Goal: Find specific page/section: Find specific page/section

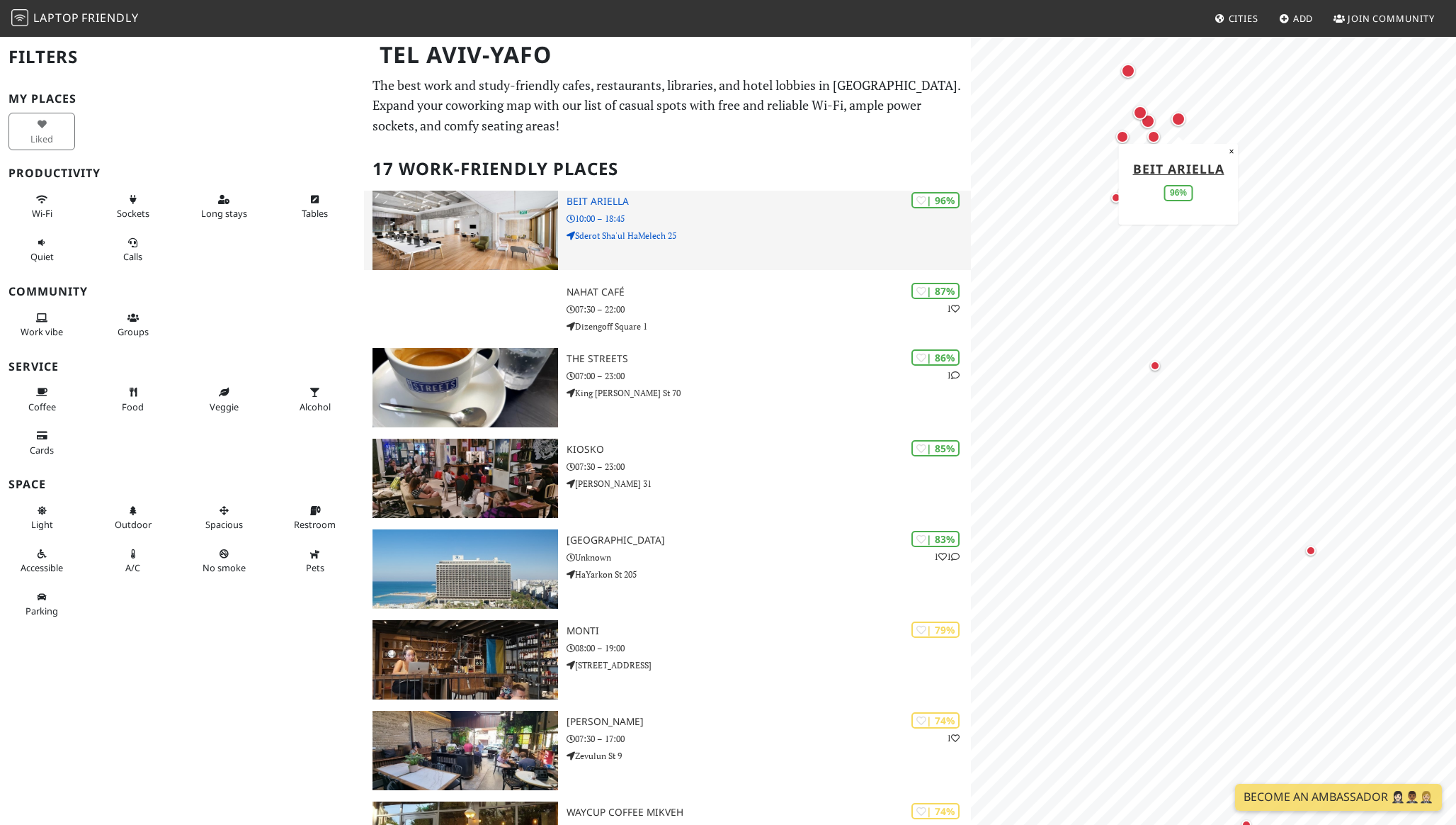
click at [479, 235] on img at bounding box center [465, 230] width 185 height 80
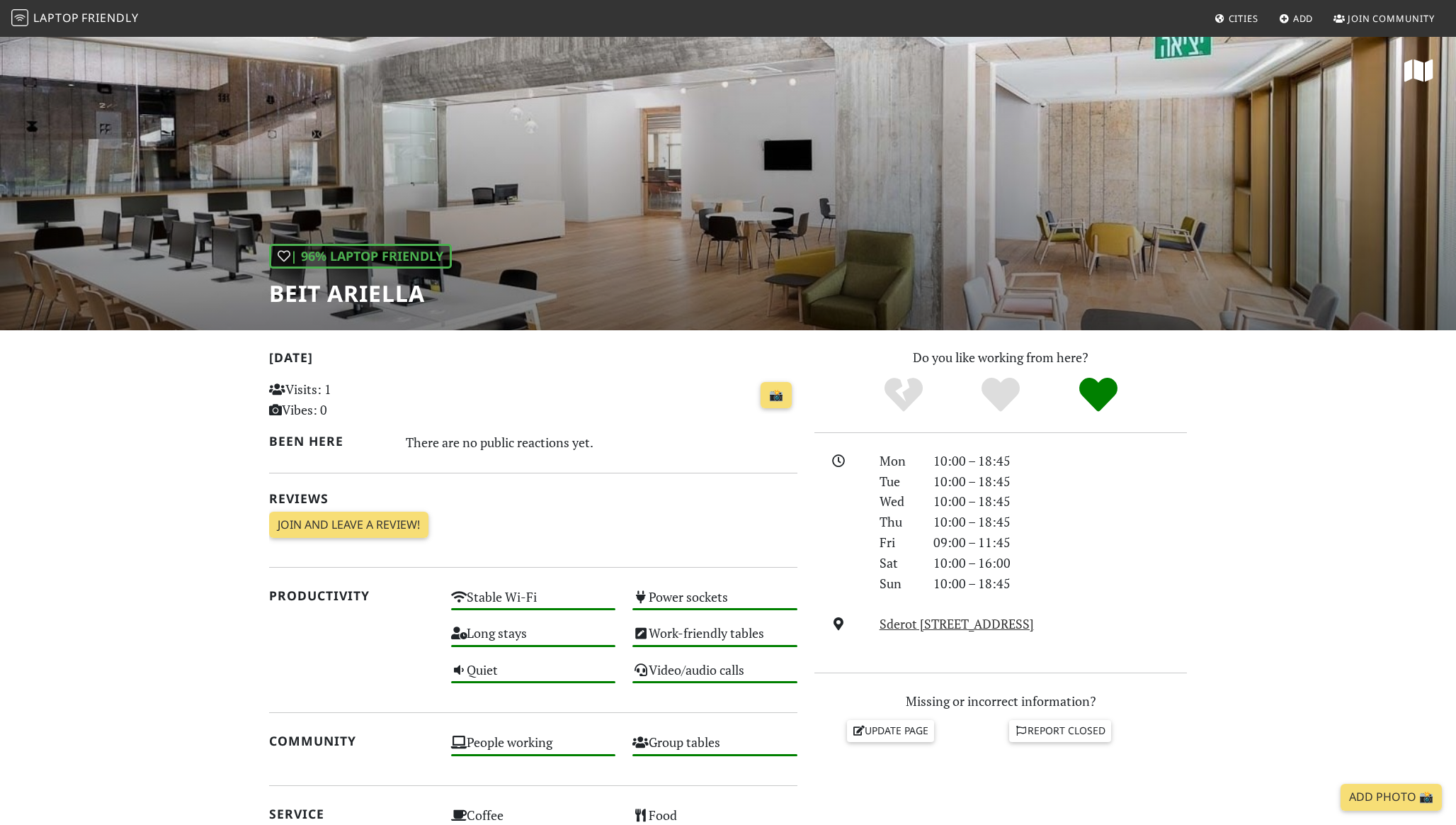
click at [363, 291] on h1 "Beit Ariella" at bounding box center [360, 293] width 183 height 27
copy div "Beit Ariella"
